Goal: Task Accomplishment & Management: Manage account settings

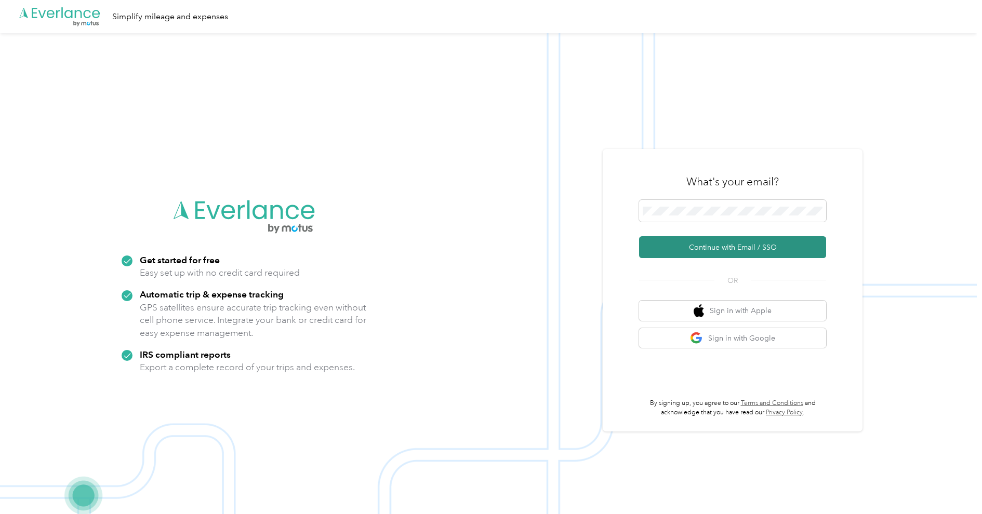
click at [718, 248] on button "Continue with Email / SSO" at bounding box center [732, 247] width 187 height 22
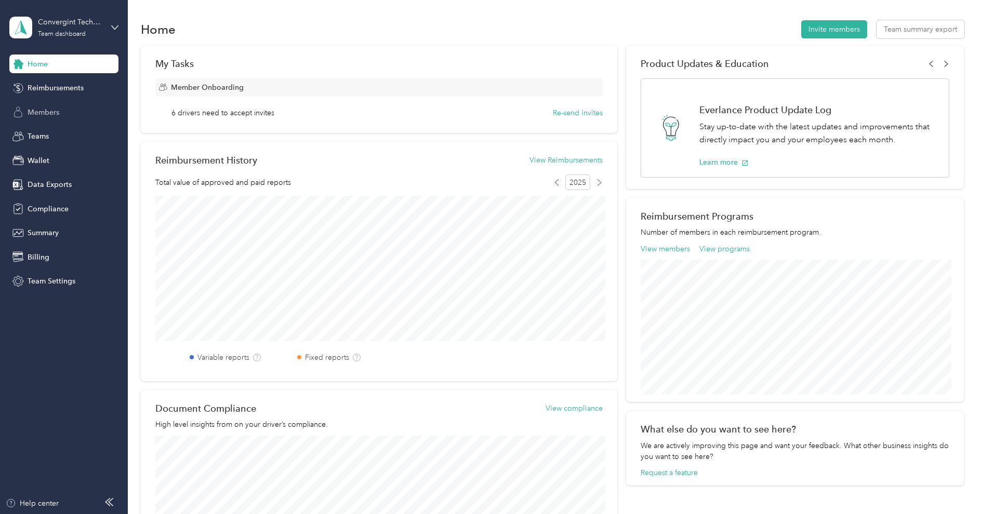
click at [34, 104] on div "Members" at bounding box center [63, 112] width 109 height 19
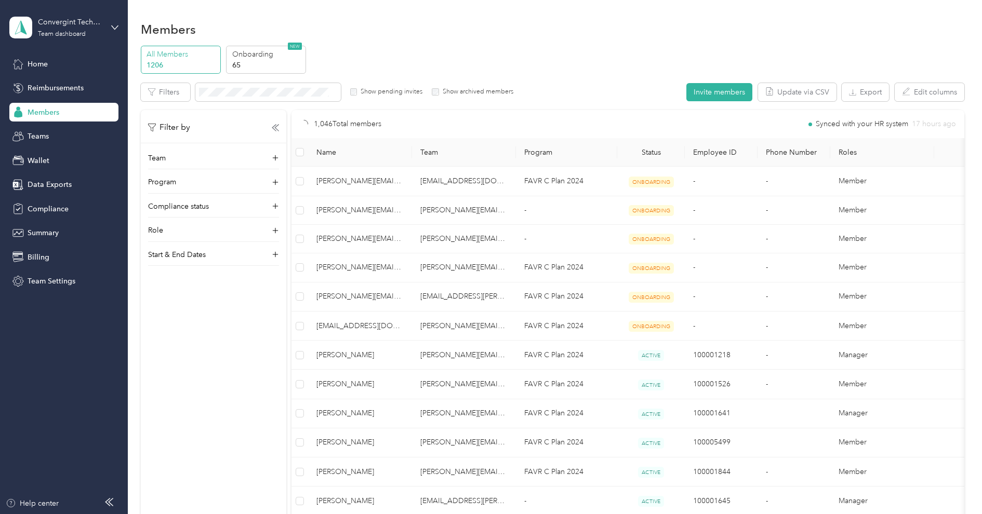
click at [379, 92] on label "Show pending invites" at bounding box center [389, 91] width 65 height 9
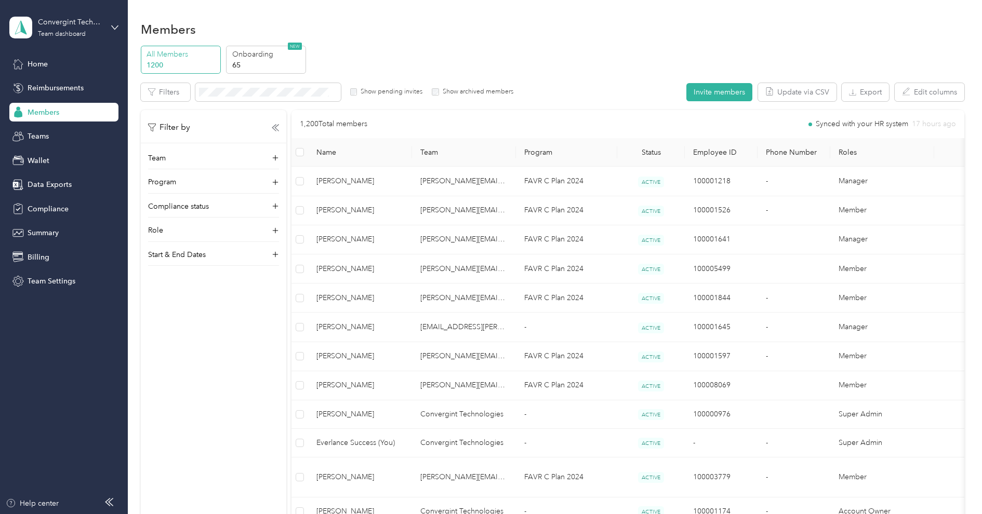
click at [440, 92] on label "Show archived members" at bounding box center [476, 91] width 74 height 9
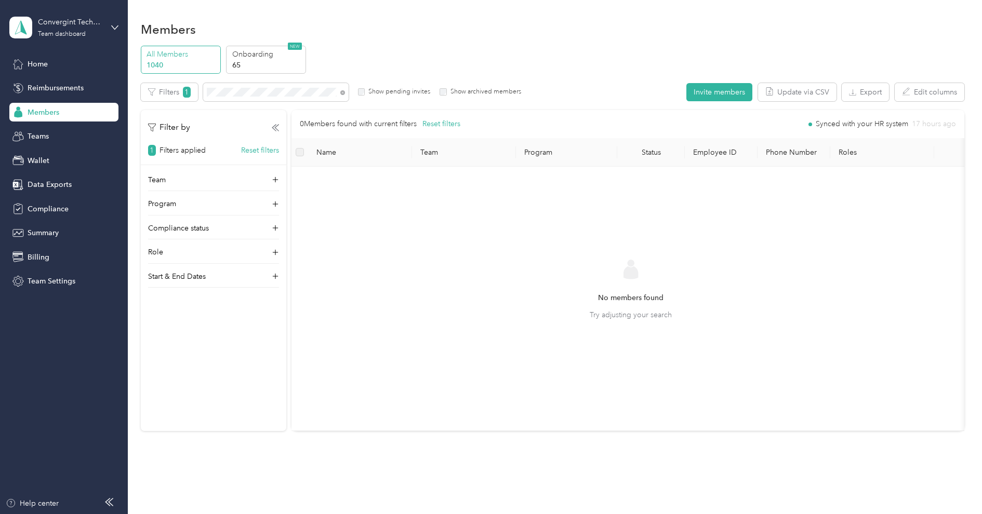
click at [452, 96] on label "Show archived members" at bounding box center [484, 91] width 74 height 9
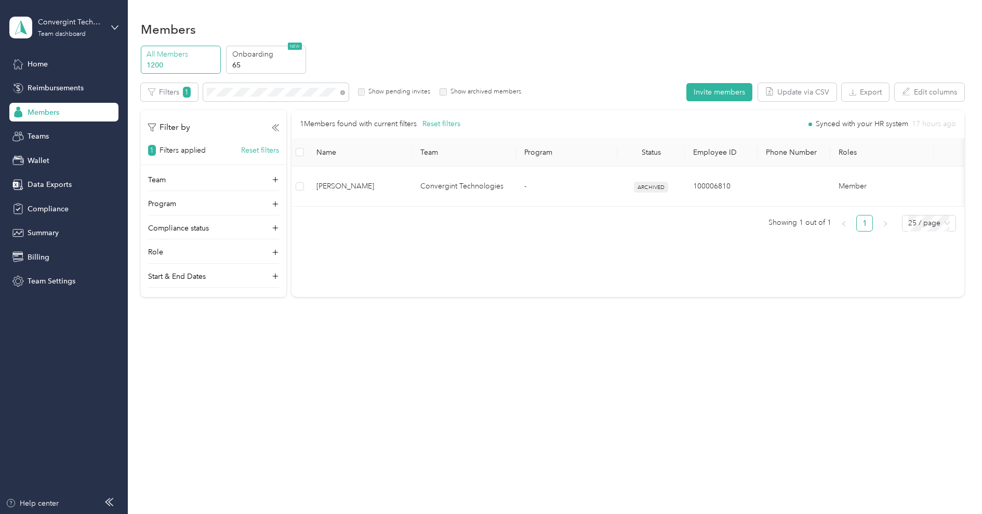
click at [451, 96] on label "Show archived members" at bounding box center [484, 91] width 74 height 9
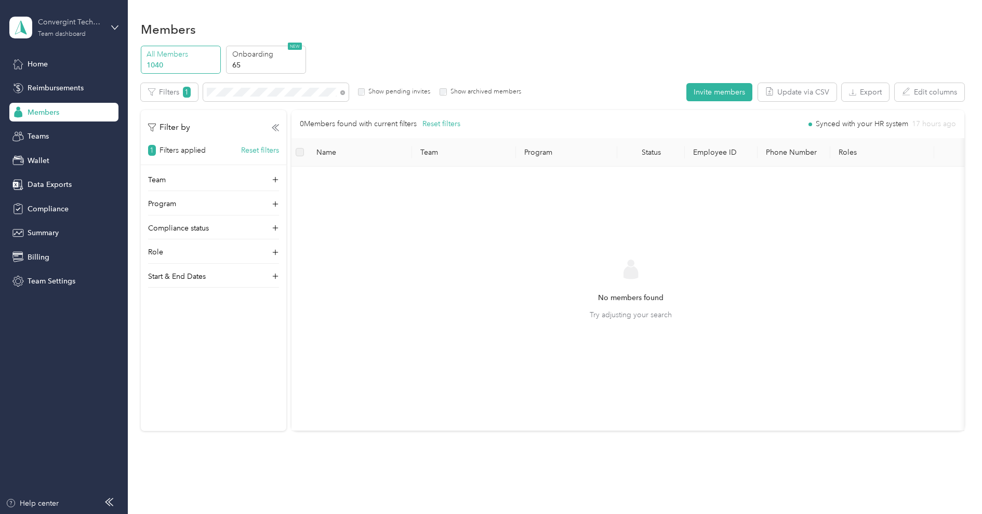
click at [77, 29] on div "Convergint Technologies Team dashboard" at bounding box center [70, 27] width 65 height 21
click at [63, 128] on div "Log out" at bounding box center [119, 133] width 204 height 18
